Goal: Communication & Community: Connect with others

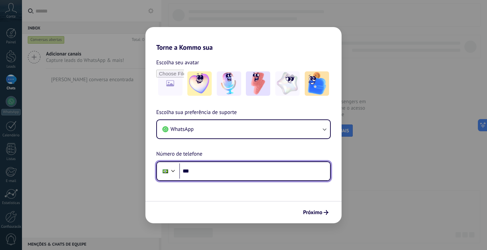
click at [225, 171] on input "***" at bounding box center [254, 171] width 151 height 16
type input "**********"
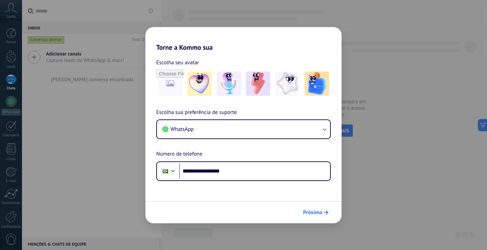
click at [326, 213] on use "submit" at bounding box center [326, 212] width 5 height 5
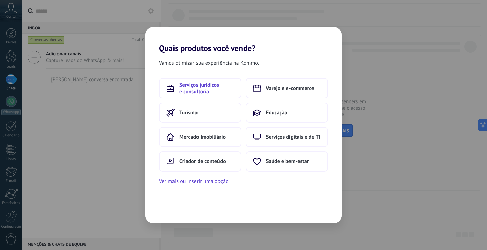
click at [195, 91] on span "Serviços jurídicos e consultoria" at bounding box center [206, 89] width 55 height 14
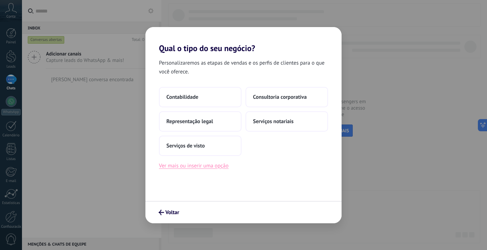
click at [196, 168] on button "Ver mais ou inserir uma opção" at bounding box center [194, 165] width 70 height 9
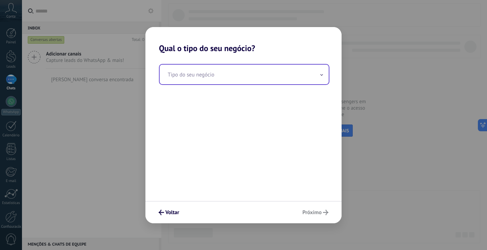
click at [213, 78] on input "text" at bounding box center [244, 75] width 169 height 20
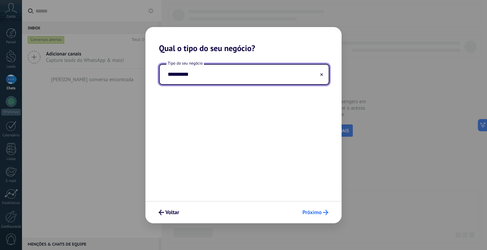
type input "**********"
click at [321, 214] on span "Próximo" at bounding box center [312, 212] width 19 height 5
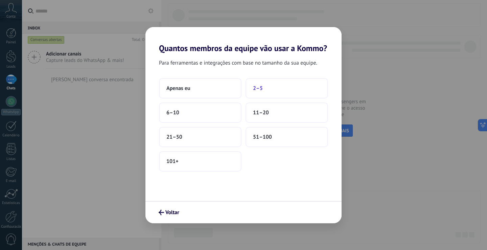
click at [267, 90] on button "2–5" at bounding box center [287, 88] width 83 height 20
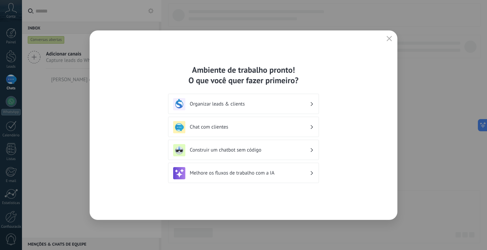
click at [244, 128] on h3 "Chat com clientes" at bounding box center [250, 127] width 120 height 6
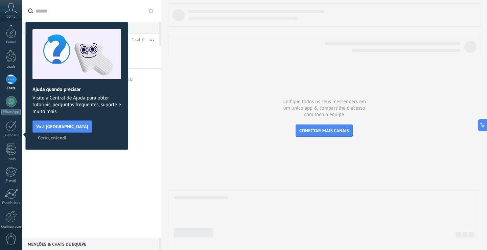
scroll to position [31, 0]
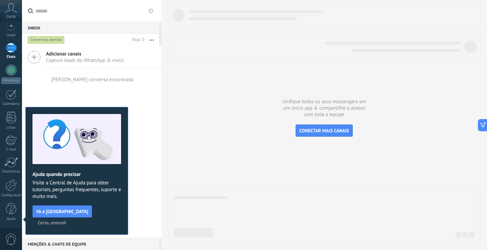
click at [220, 109] on div at bounding box center [324, 123] width 312 height 240
click at [66, 220] on span "Certo, entendi" at bounding box center [52, 222] width 28 height 5
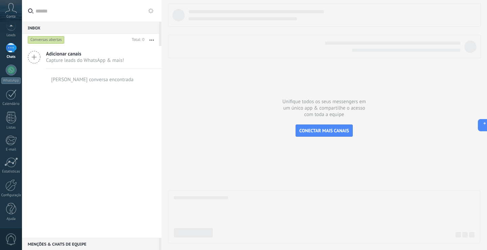
click at [59, 58] on span "Capture leads do WhatsApp & mais!" at bounding box center [85, 60] width 78 height 6
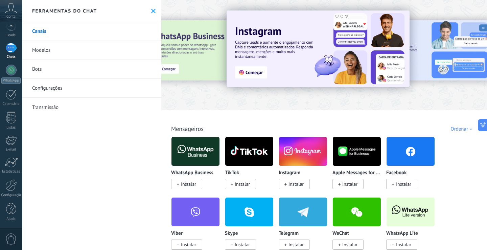
click at [196, 155] on img at bounding box center [196, 151] width 48 height 33
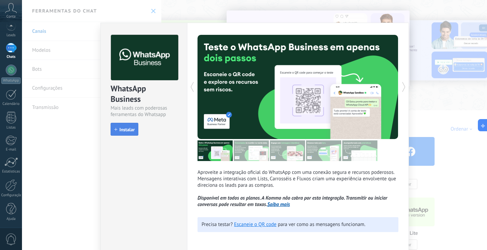
click at [128, 132] on span "Instalar" at bounding box center [126, 129] width 15 height 5
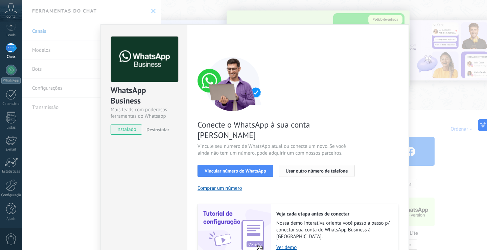
click at [321, 165] on button "Usar outro número de telefone" at bounding box center [317, 171] width 76 height 12
click at [251, 169] on span "Vincular número do WhatsApp" at bounding box center [236, 171] width 62 height 5
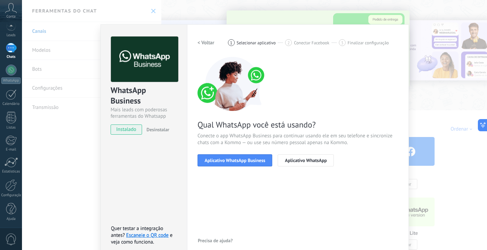
click at [251, 162] on span "Aplicativo WhatsApp Business" at bounding box center [235, 160] width 61 height 5
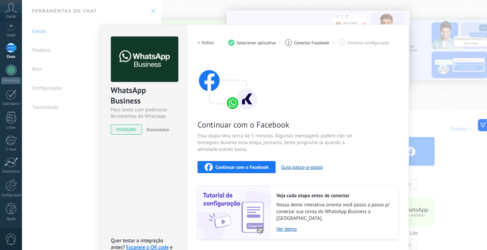
click at [201, 42] on h2 "< Voltar" at bounding box center [206, 43] width 17 height 6
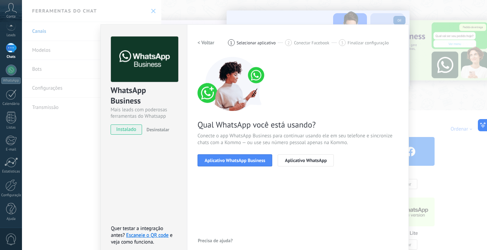
click at [201, 42] on h2 "< Voltar" at bounding box center [206, 43] width 17 height 6
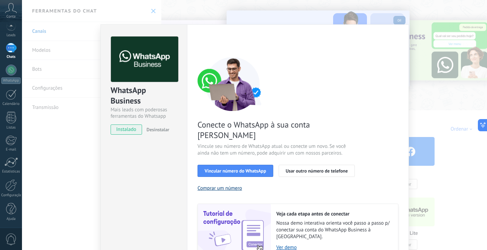
click at [230, 185] on button "Comprar um número" at bounding box center [220, 188] width 45 height 6
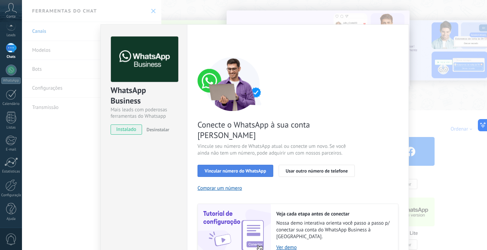
click at [244, 169] on span "Vincular número do WhatsApp" at bounding box center [236, 171] width 62 height 5
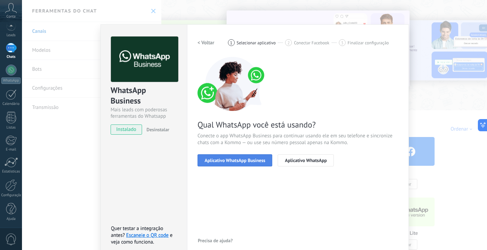
click at [251, 163] on button "Aplicativo WhatsApp Business" at bounding box center [235, 160] width 75 height 12
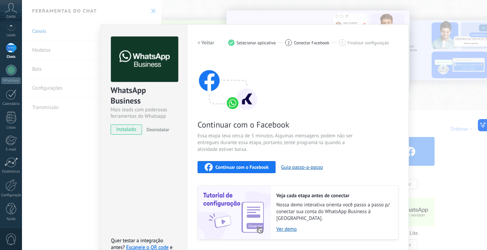
click at [200, 43] on h2 "< Voltar" at bounding box center [206, 43] width 17 height 6
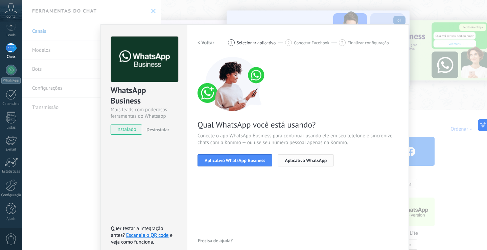
click at [304, 160] on span "Aplicativo WhatsApp" at bounding box center [306, 160] width 42 height 5
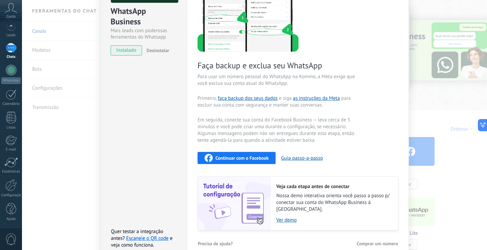
scroll to position [85, 0]
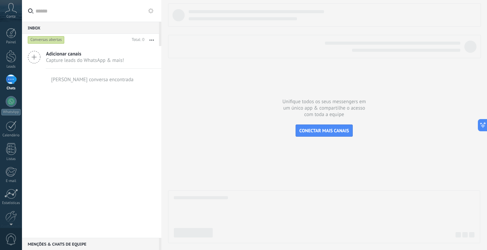
click at [34, 58] on icon at bounding box center [34, 57] width 13 height 13
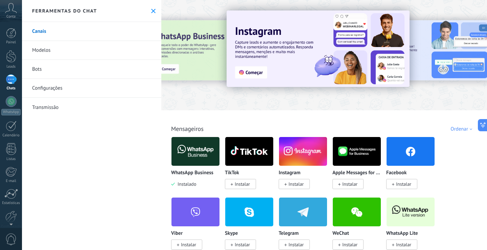
click at [193, 155] on img at bounding box center [196, 151] width 48 height 33
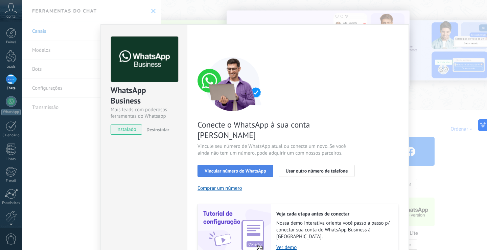
click at [247, 169] on span "Vincular número do WhatsApp" at bounding box center [236, 171] width 62 height 5
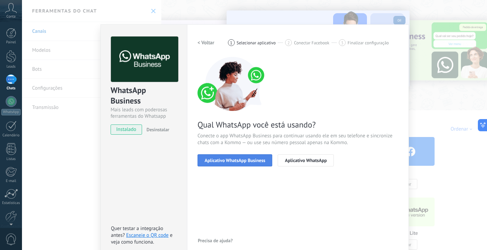
click at [232, 162] on span "Aplicativo WhatsApp Business" at bounding box center [235, 160] width 61 height 5
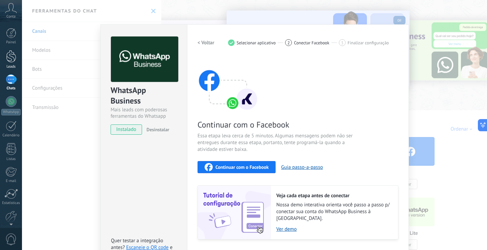
click at [6, 59] on div at bounding box center [11, 56] width 10 height 13
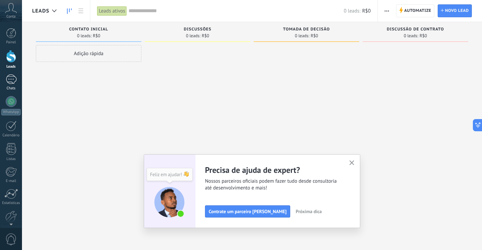
click at [11, 83] on div at bounding box center [11, 79] width 11 height 10
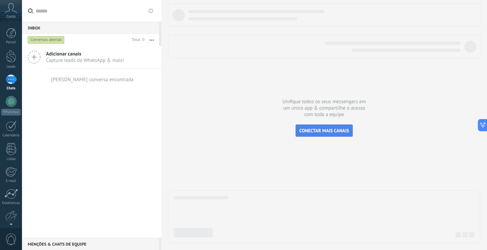
click at [317, 128] on span "CONECTAR MAIS CANAIS" at bounding box center [325, 131] width 50 height 6
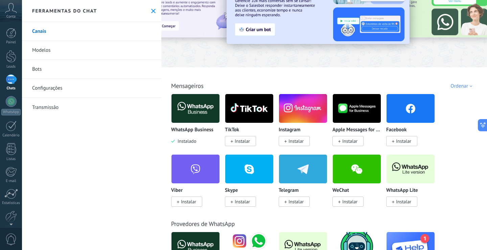
scroll to position [34, 0]
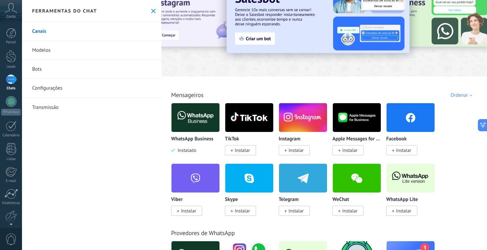
click at [187, 124] on img at bounding box center [196, 117] width 48 height 33
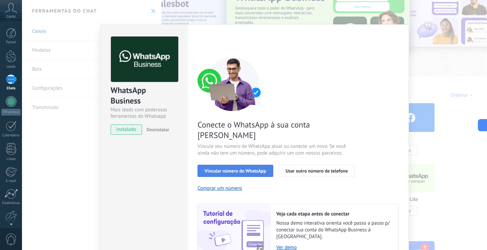
click at [234, 169] on span "Vincular número do WhatsApp" at bounding box center [236, 171] width 62 height 5
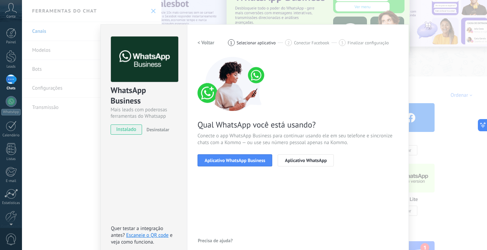
click at [234, 160] on span "Aplicativo WhatsApp Business" at bounding box center [235, 160] width 61 height 5
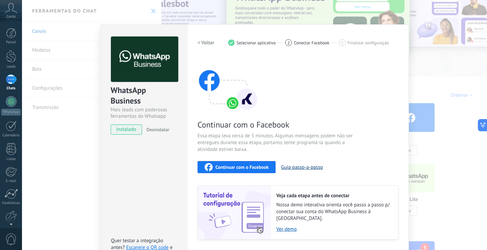
click at [301, 169] on button "Guia passo-a-passo" at bounding box center [302, 167] width 42 height 6
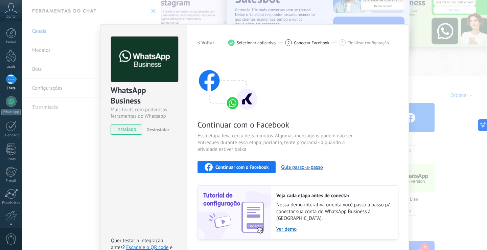
click at [14, 78] on div at bounding box center [11, 79] width 11 height 10
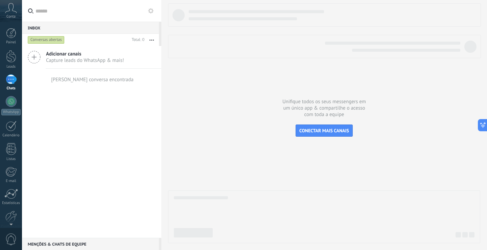
click at [89, 63] on span "Capture leads do WhatsApp & mais!" at bounding box center [85, 60] width 78 height 6
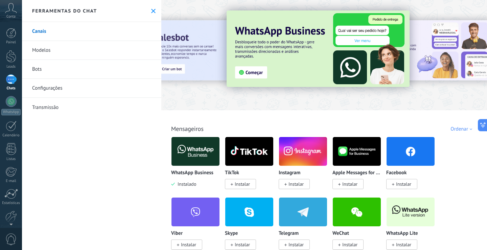
click at [468, 129] on div "Ordenar" at bounding box center [463, 129] width 24 height 6
click at [404, 121] on div "Todos Cx. Entrada Automações Fonte do lead Soluções de IA Instalado Minhas insc…" at bounding box center [324, 121] width 322 height 22
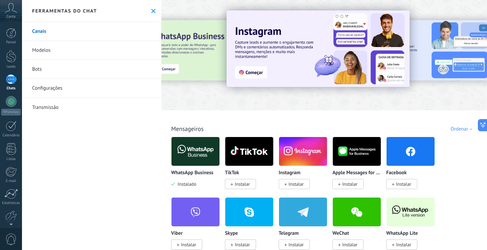
click at [206, 154] on img at bounding box center [196, 151] width 48 height 33
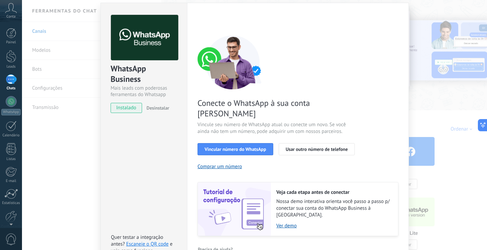
scroll to position [22, 0]
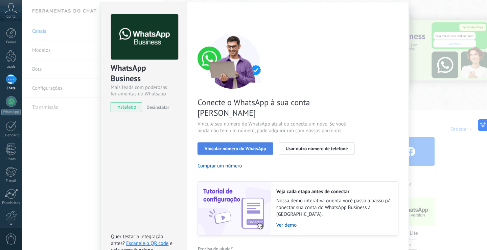
click at [223, 146] on span "Vincular número do WhatsApp" at bounding box center [236, 148] width 62 height 5
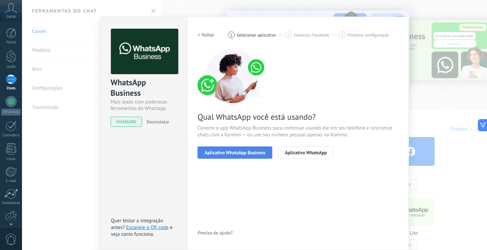
click at [226, 150] on span "Aplicativo WhatsApp Business" at bounding box center [235, 152] width 61 height 5
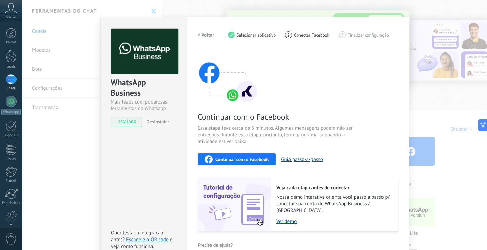
click at [235, 157] on span "Continuar com o Facebook" at bounding box center [242, 159] width 53 height 5
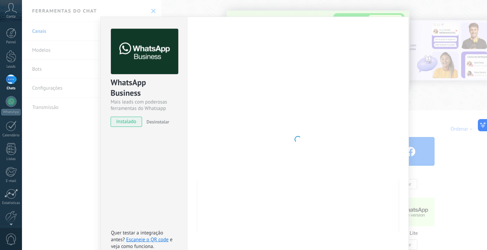
click at [153, 122] on span "Desinstalar" at bounding box center [158, 122] width 23 height 6
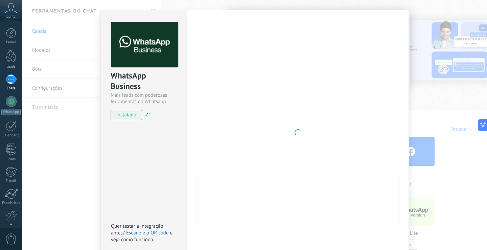
scroll to position [0, 0]
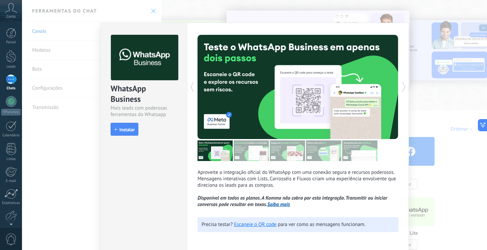
click at [403, 86] on icon at bounding box center [404, 87] width 7 height 14
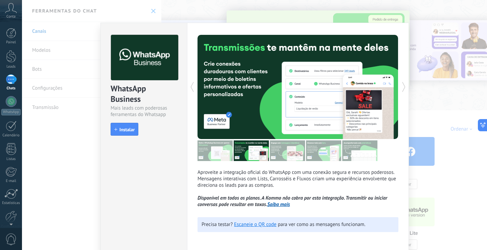
scroll to position [2, 0]
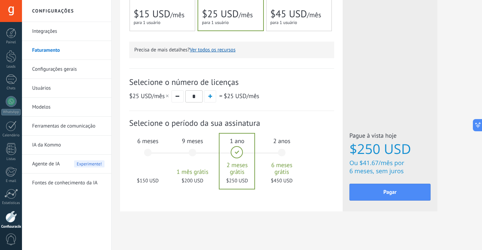
scroll to position [208, 0]
click at [179, 98] on button "button" at bounding box center [178, 96] width 12 height 12
click at [176, 96] on span "button" at bounding box center [178, 95] width 4 height 1
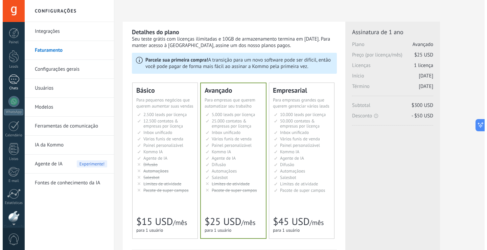
scroll to position [31, 0]
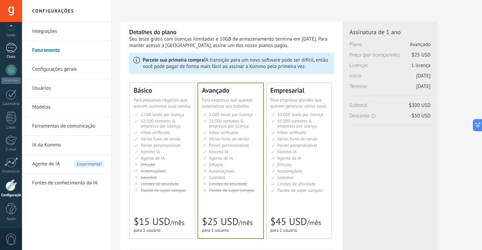
click at [12, 51] on div at bounding box center [11, 48] width 11 height 10
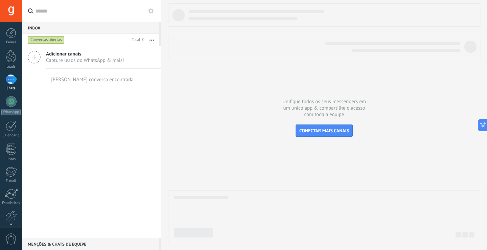
click at [86, 17] on input "text" at bounding box center [96, 11] width 120 height 22
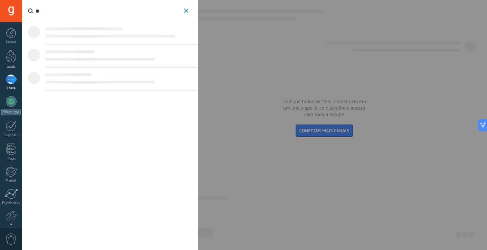
type input "*"
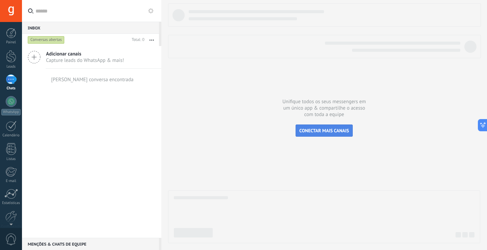
click at [333, 129] on span "CONECTAR MAIS CANAIS" at bounding box center [325, 131] width 50 height 6
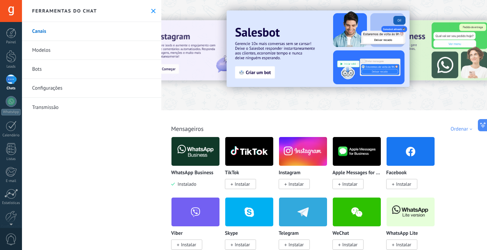
click at [194, 151] on img at bounding box center [196, 151] width 48 height 33
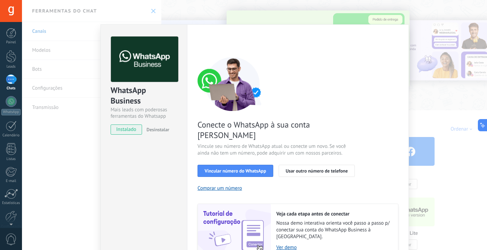
click at [163, 131] on span "Desinstalar" at bounding box center [158, 130] width 23 height 6
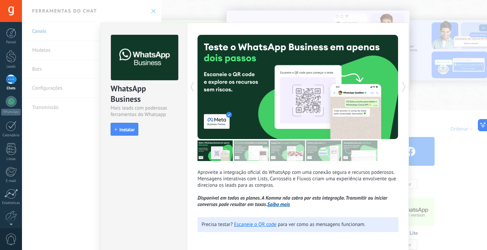
scroll to position [2, 0]
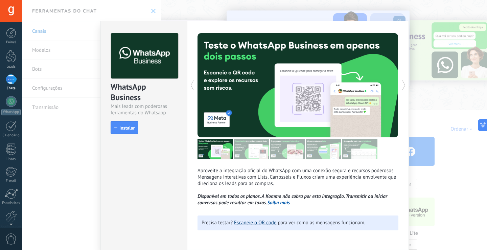
click at [244, 224] on link "Escaneie o QR code" at bounding box center [255, 223] width 42 height 6
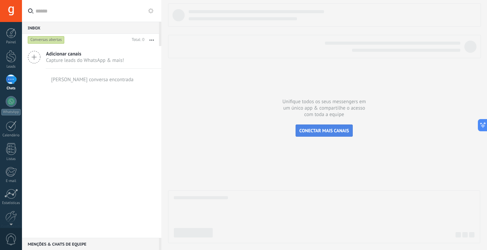
click at [311, 130] on span "CONECTAR MAIS CANAIS" at bounding box center [325, 131] width 50 height 6
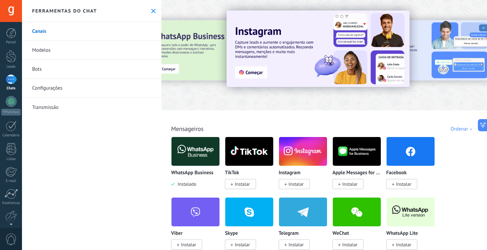
click at [194, 154] on img at bounding box center [196, 151] width 48 height 33
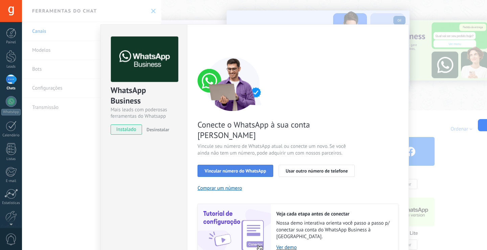
click at [230, 169] on span "Vincular número do WhatsApp" at bounding box center [236, 171] width 62 height 5
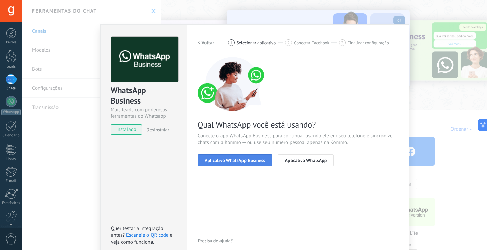
click at [228, 161] on span "Aplicativo WhatsApp Business" at bounding box center [235, 160] width 61 height 5
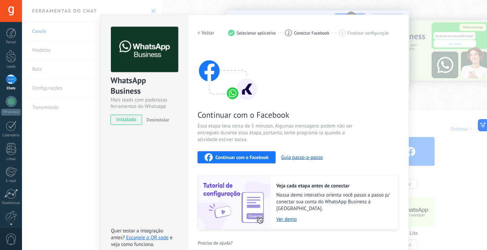
scroll to position [15, 0]
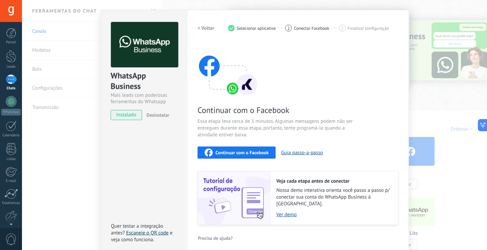
click at [149, 230] on link "Escaneie o QR code" at bounding box center [147, 233] width 42 height 6
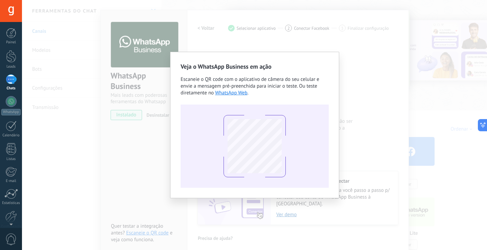
click at [297, 142] on div at bounding box center [255, 146] width 148 height 83
click at [235, 94] on link "WhatsApp Web" at bounding box center [231, 93] width 32 height 6
